Goal: Information Seeking & Learning: Check status

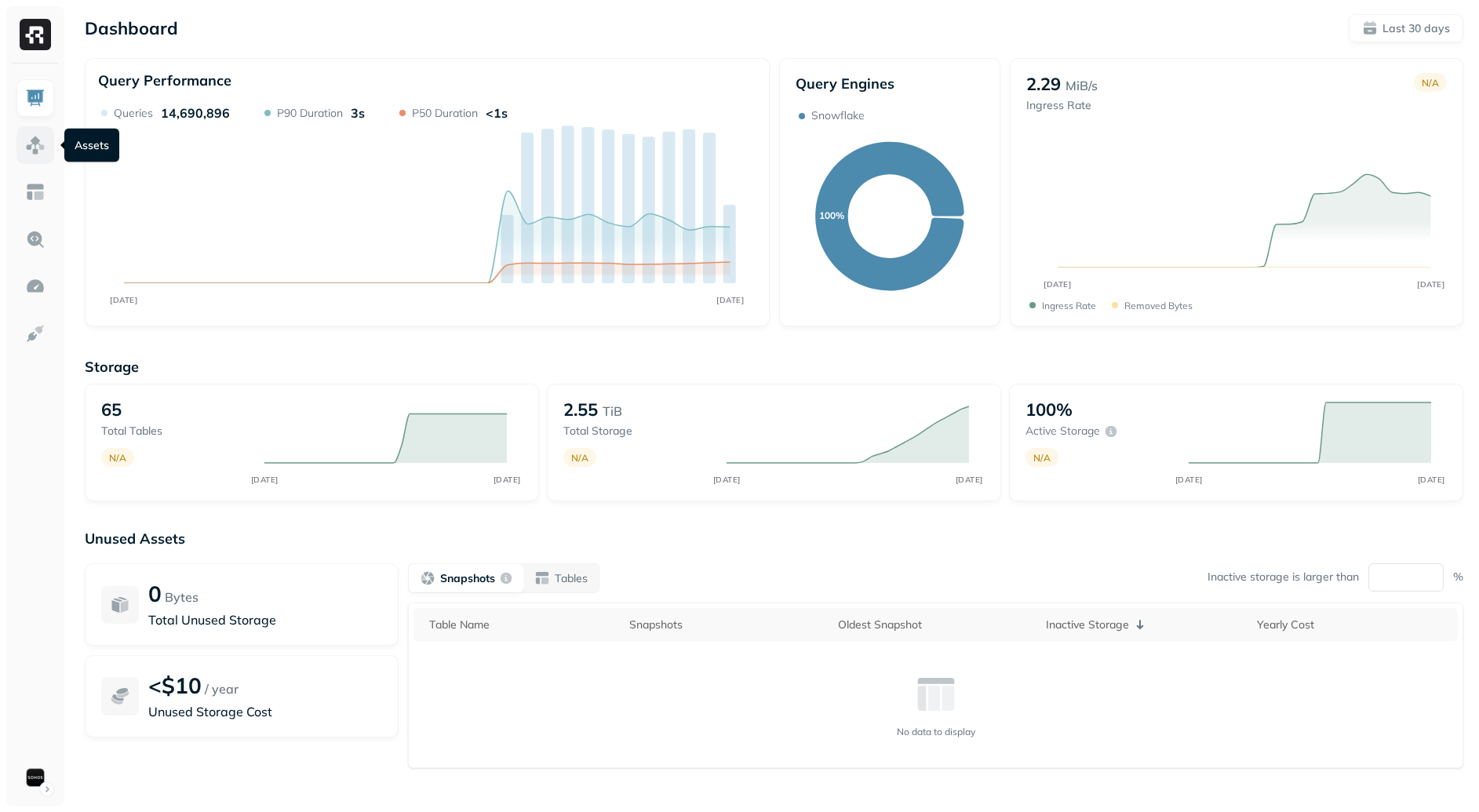
click at [34, 135] on img at bounding box center [36, 145] width 20 height 20
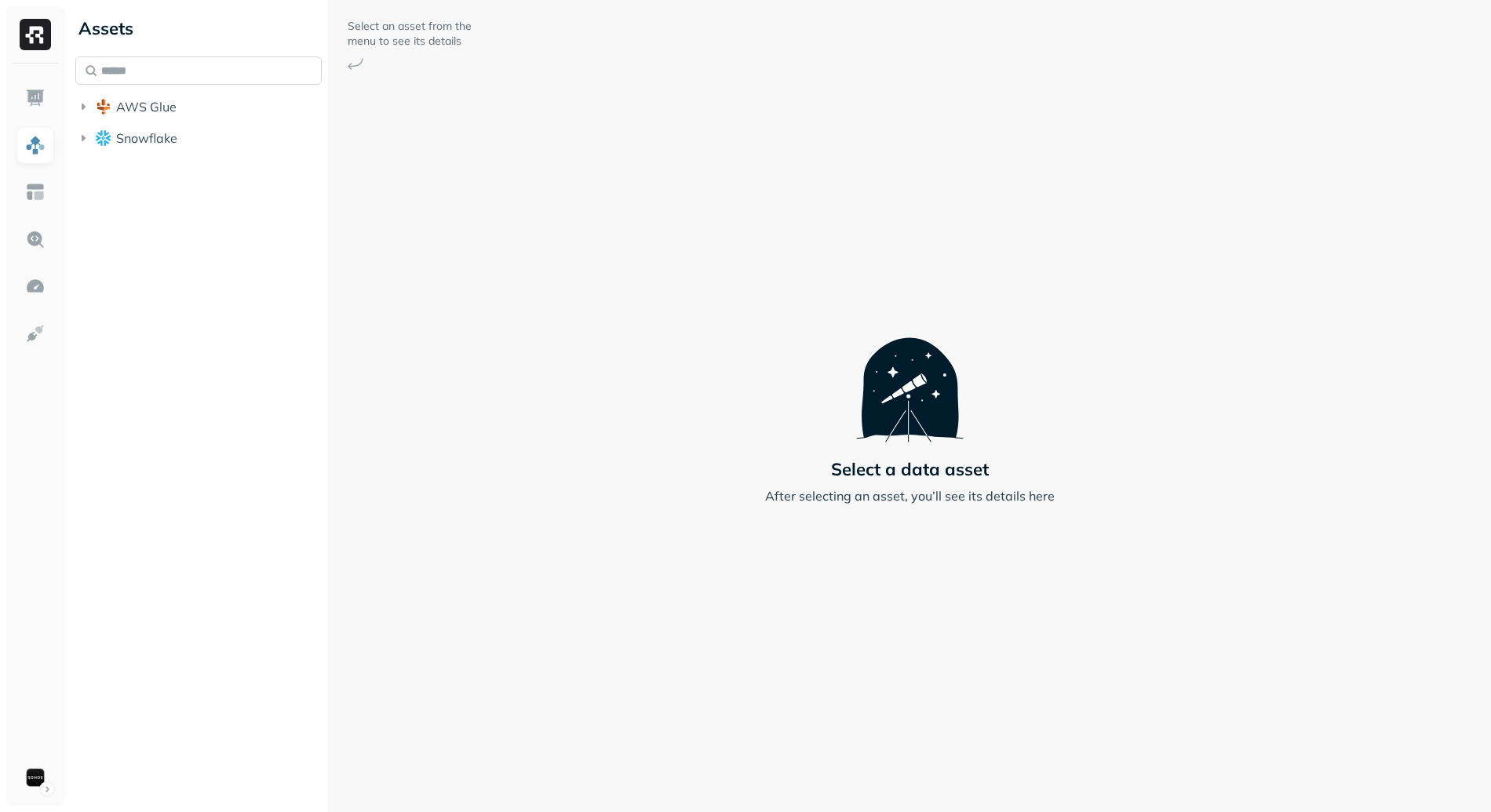
click at [167, 84] on input "text" at bounding box center [198, 70] width 246 height 28
click at [168, 102] on span "AWS Glue" at bounding box center [146, 107] width 60 height 16
click at [223, 141] on span "iceberg_datalake_poc_db" at bounding box center [208, 136] width 152 height 16
click at [190, 166] on p "( 65 )" at bounding box center [181, 166] width 24 height 16
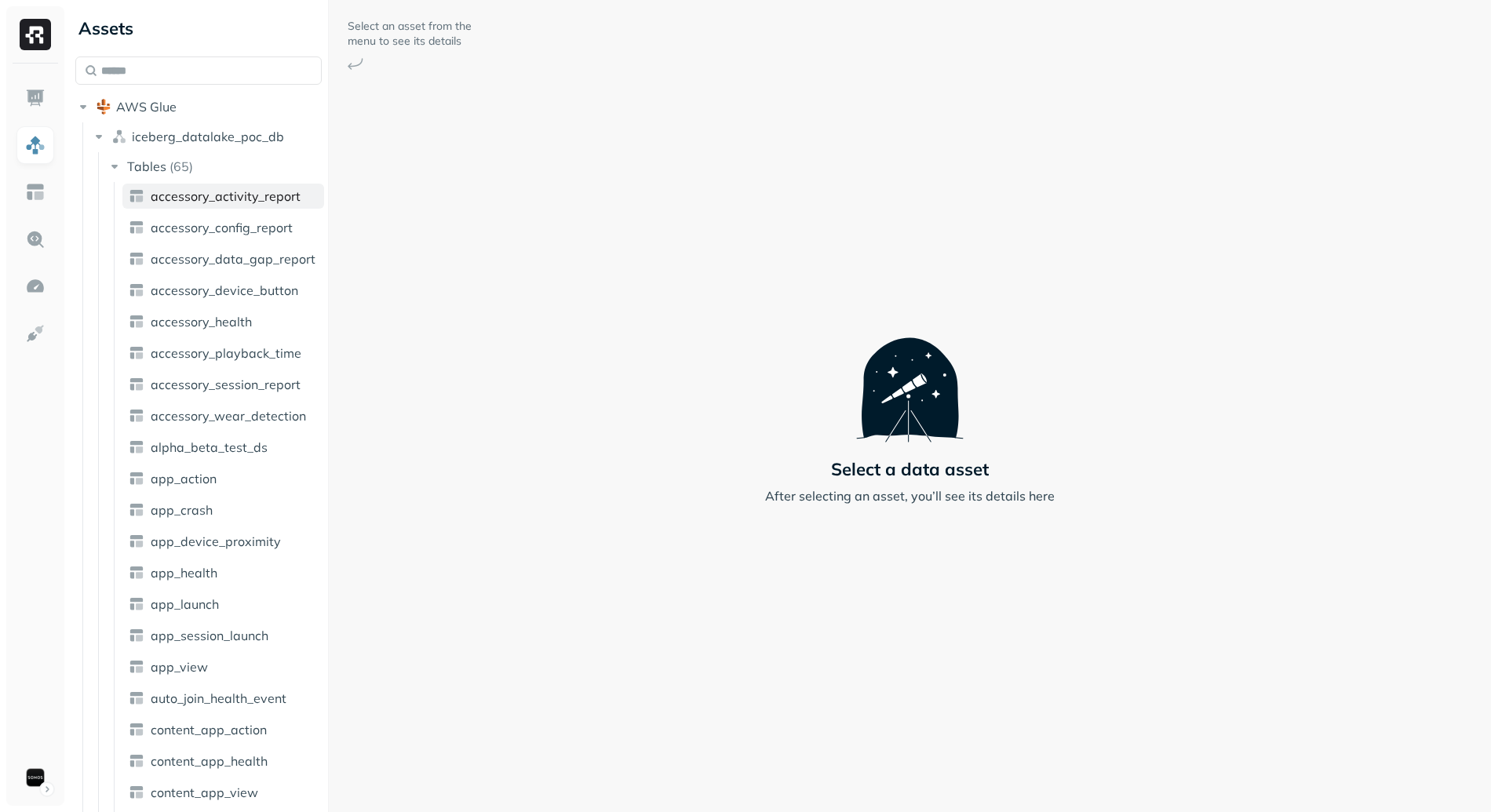
click at [229, 194] on span "accessory_activity_report" at bounding box center [225, 196] width 150 height 16
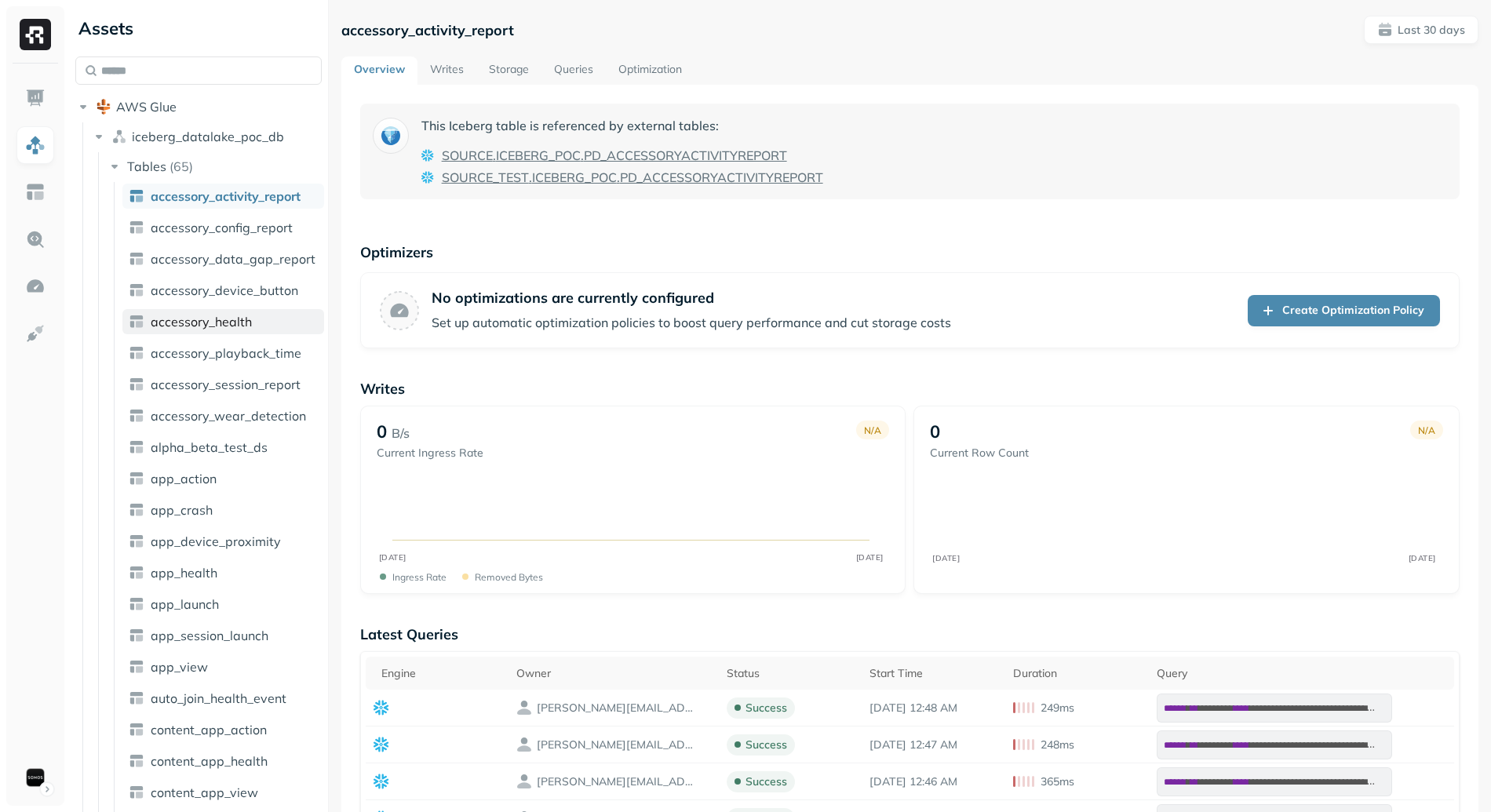
click at [226, 326] on span "accessory_health" at bounding box center [201, 321] width 102 height 16
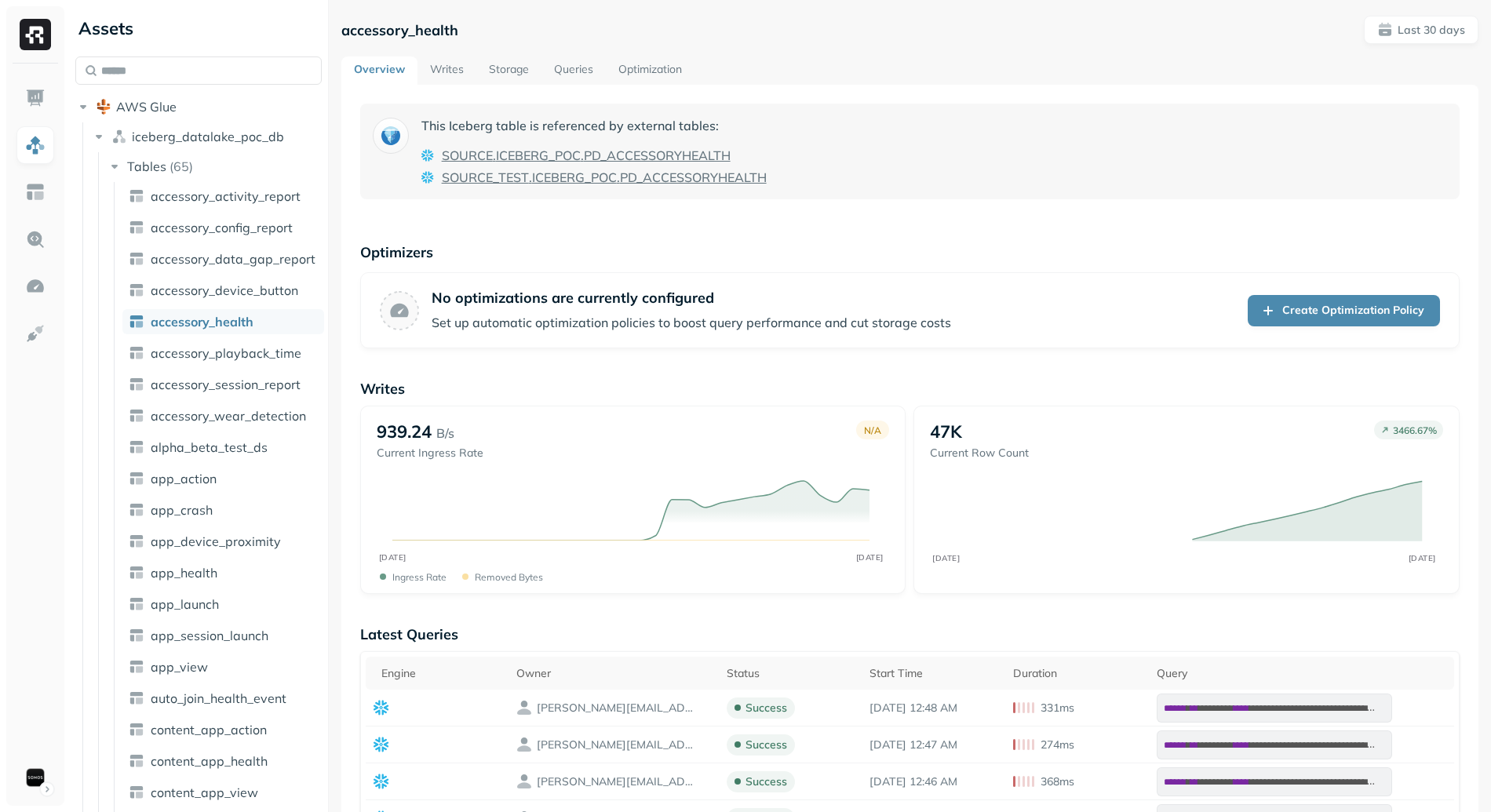
click at [536, 78] on link "Storage" at bounding box center [509, 70] width 65 height 28
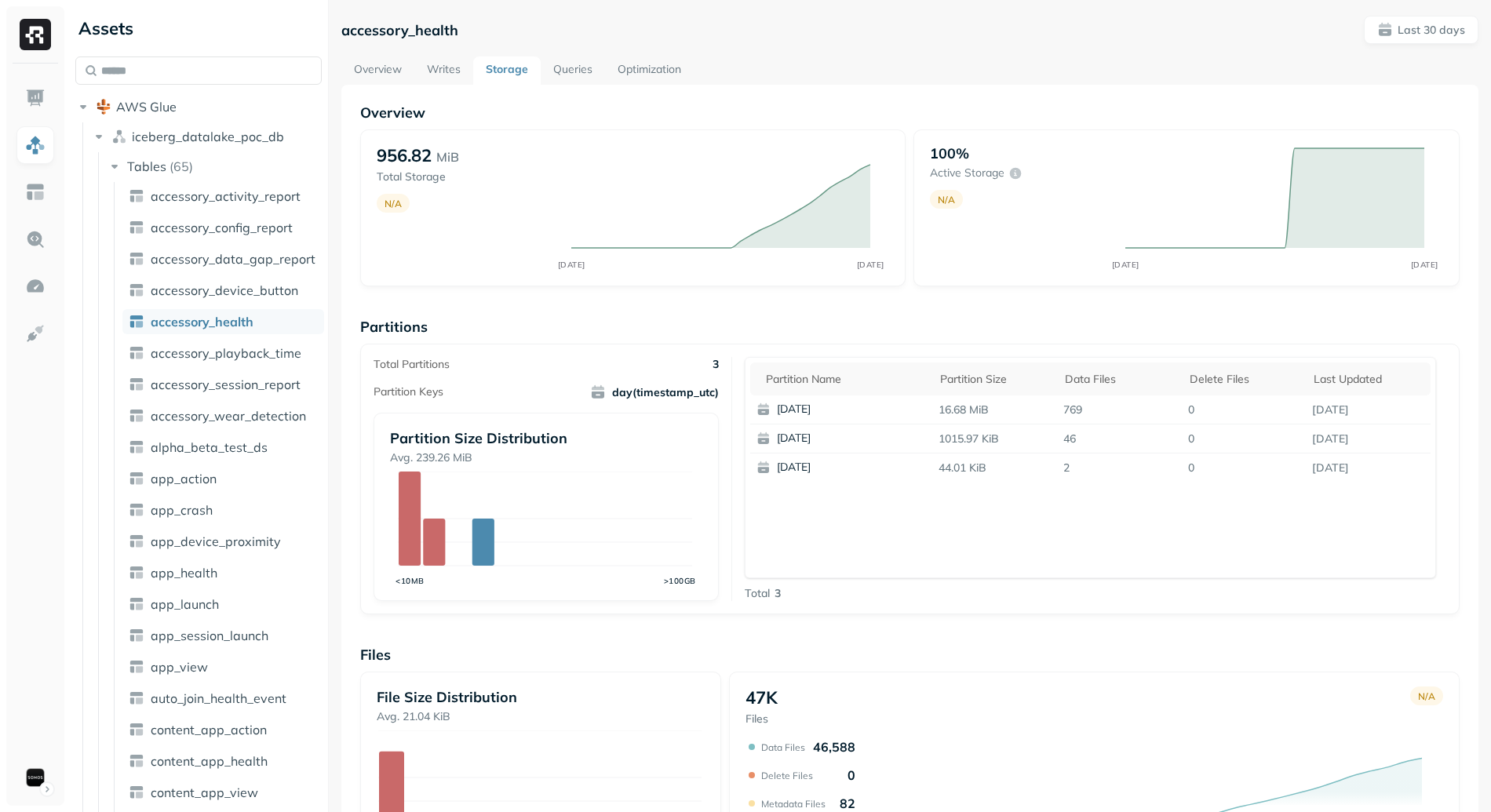
click at [415, 38] on p "accessory_health" at bounding box center [399, 30] width 117 height 18
click at [412, 28] on p "accessory_health" at bounding box center [399, 30] width 117 height 18
copy p "accessory_health"
copy span "iceberg_datalake_poc_db"
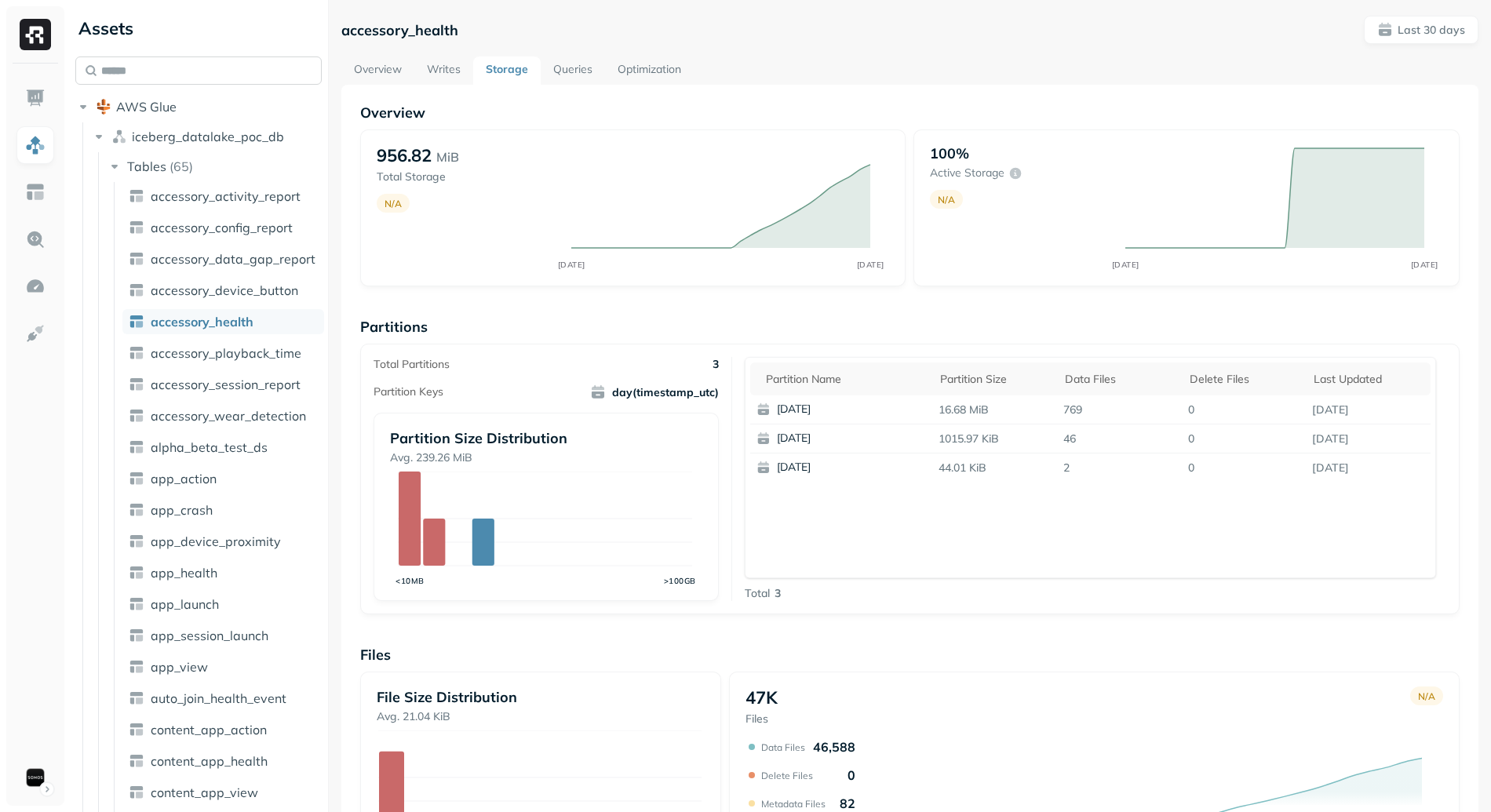
click at [153, 69] on input "text" at bounding box center [198, 70] width 246 height 28
paste input "**********"
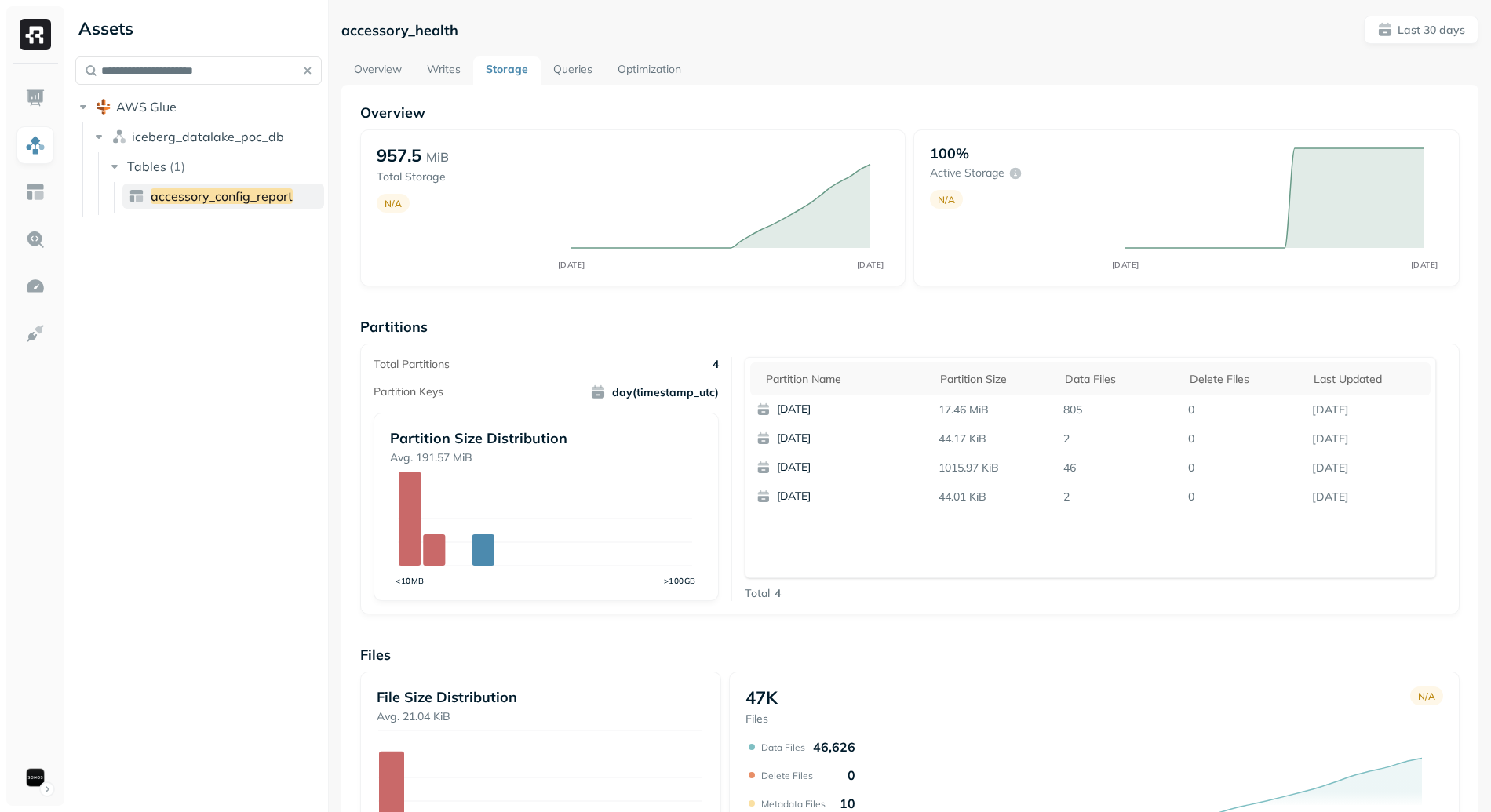
type input "**********"
click at [208, 184] on link "accessory_config_report" at bounding box center [223, 196] width 201 height 25
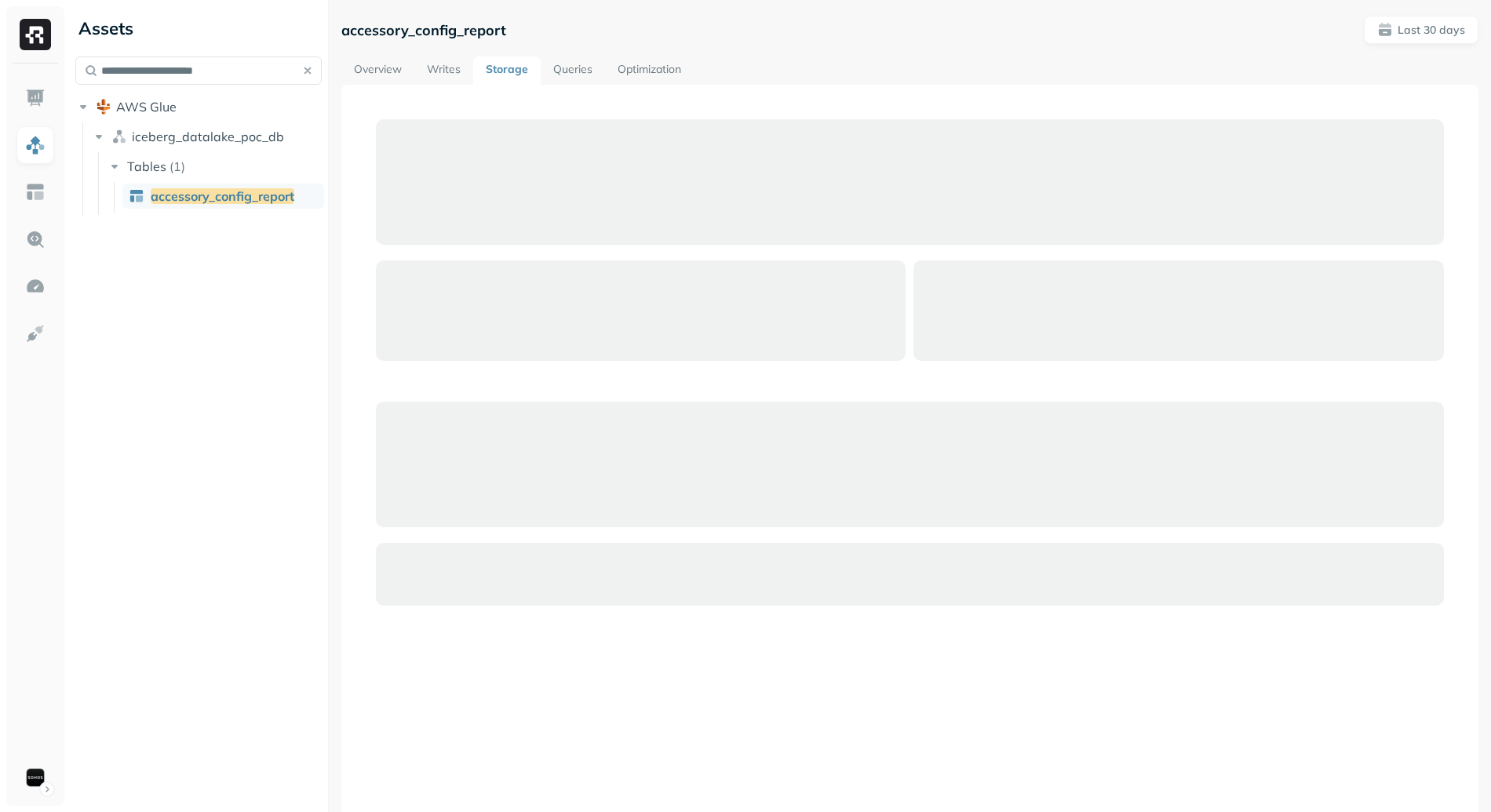
click at [305, 73] on button "button" at bounding box center [307, 70] width 22 height 22
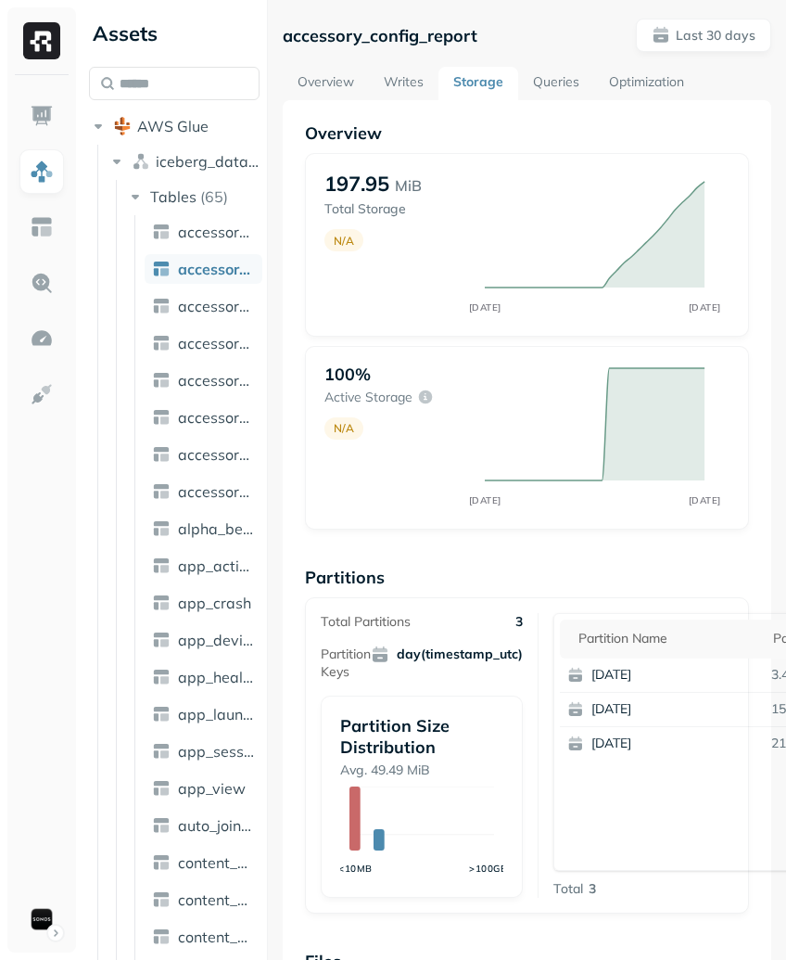
click at [666, 568] on p "Partitions" at bounding box center [527, 576] width 444 height 21
click at [627, 568] on p "Partitions" at bounding box center [527, 576] width 444 height 21
click at [58, 564] on ul at bounding box center [42, 517] width 46 height 847
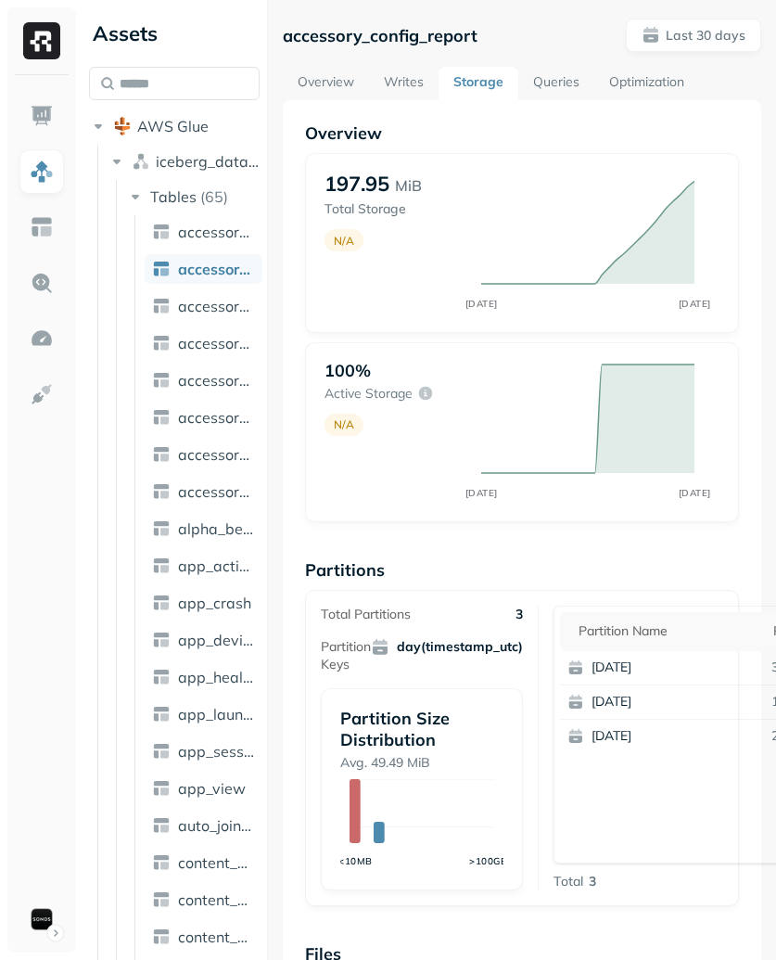
click at [652, 545] on div "Overview 197.95 MiB Total Storage N/A SEP [DATE] 100% Active storage N/A SEP [D…" at bounding box center [522, 779] width 434 height 1315
click at [592, 559] on p "Partitions" at bounding box center [522, 569] width 434 height 21
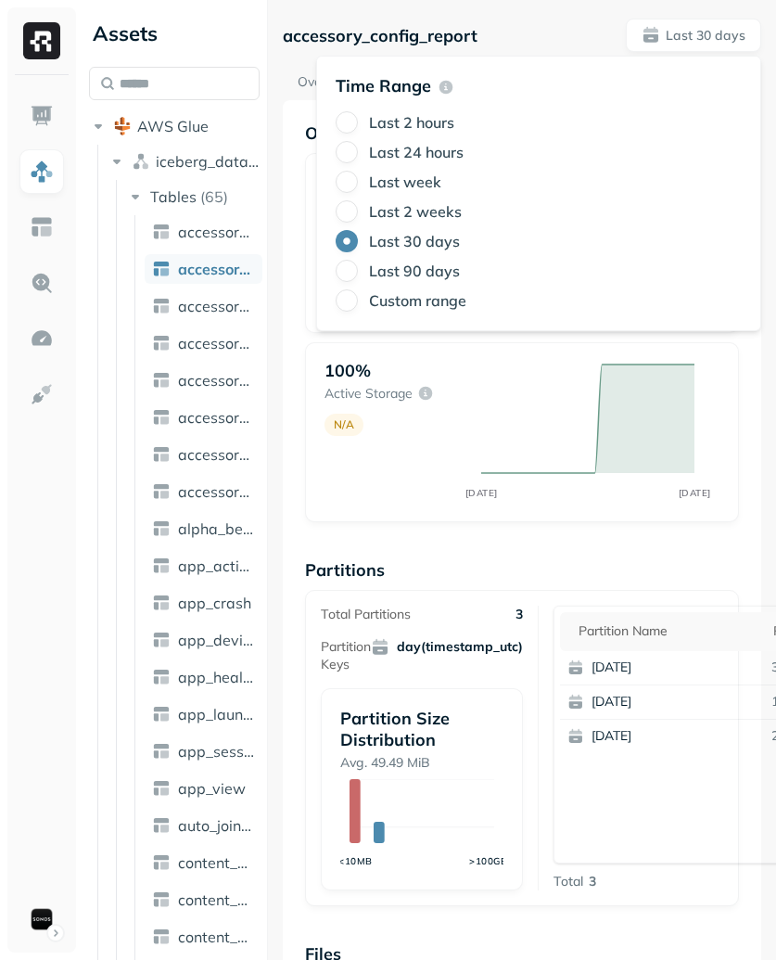
click at [576, 541] on div "Overview 197.97 MiB Total Storage N/A SEP 09 OCT 09 100% Active storage N/A SEP…" at bounding box center [522, 779] width 434 height 1315
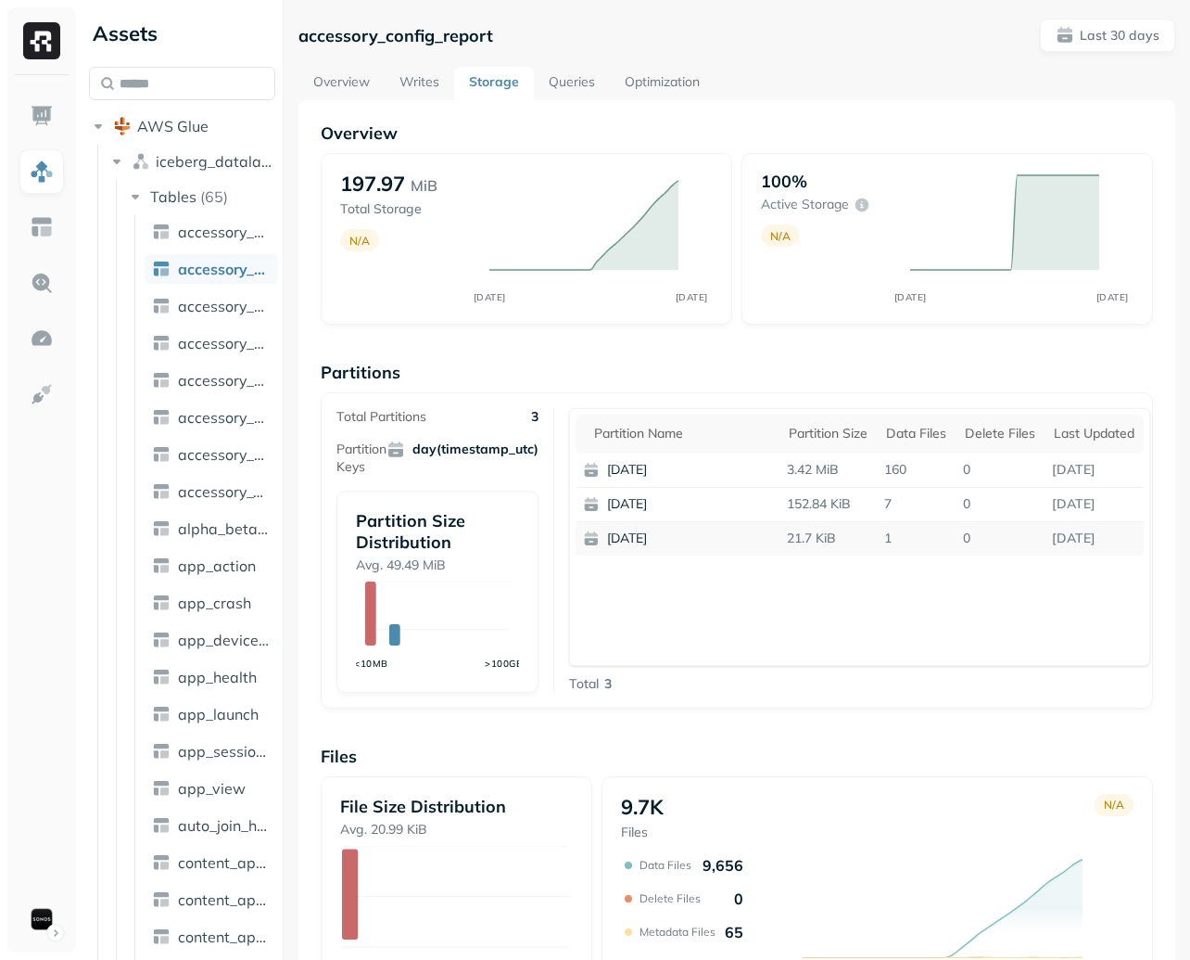
click at [775, 546] on p "1" at bounding box center [916, 538] width 79 height 32
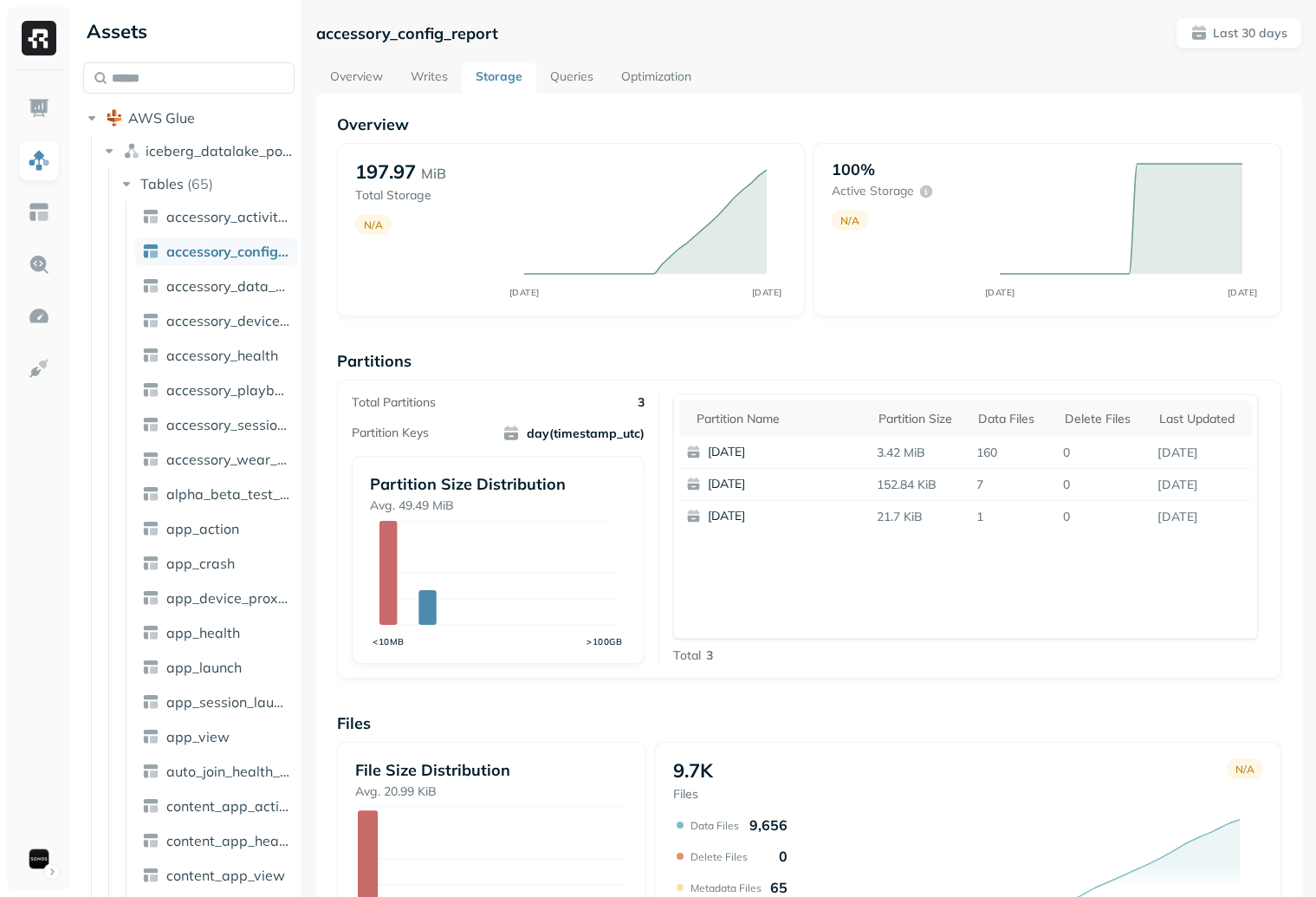
click at [724, 580] on div "Partition name Partition size Data Files Delete Files Last updated 2025-10-09 3…" at bounding box center [966, 516] width 585 height 244
